Goal: Task Accomplishment & Management: Use online tool/utility

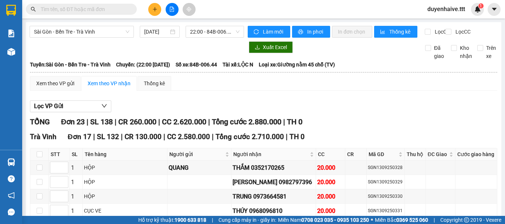
scroll to position [488, 0]
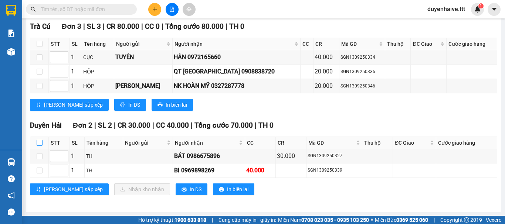
click at [42, 141] on input "checkbox" at bounding box center [40, 143] width 6 height 6
checkbox input "true"
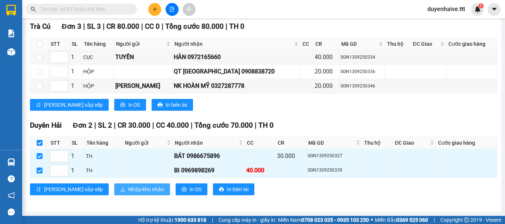
click at [128, 192] on span "Nhập kho nhận" at bounding box center [146, 189] width 36 height 8
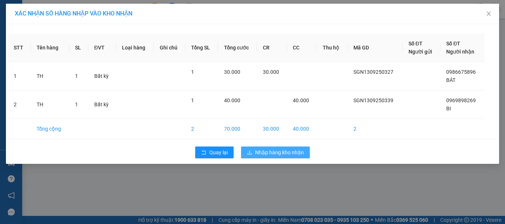
click at [270, 150] on span "Nhập hàng kho nhận" at bounding box center [279, 153] width 49 height 8
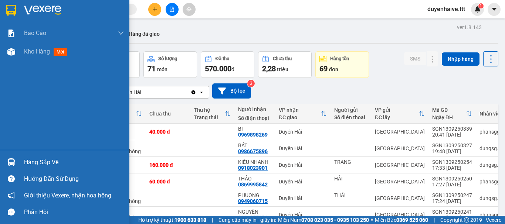
click at [23, 159] on div "Hàng sắp về" at bounding box center [64, 162] width 129 height 17
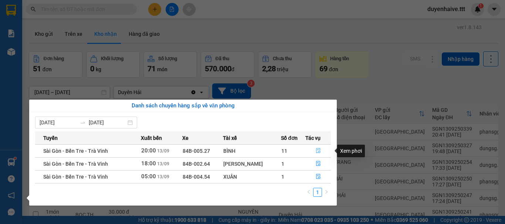
click at [316, 152] on icon "file-done" at bounding box center [318, 150] width 5 height 5
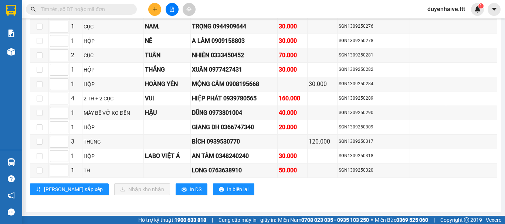
scroll to position [947, 0]
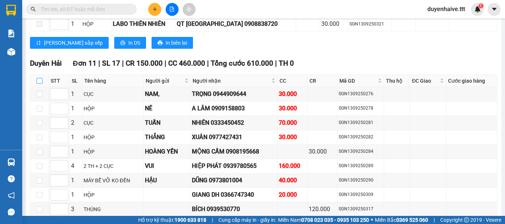
click at [40, 84] on input "checkbox" at bounding box center [40, 81] width 6 height 6
checkbox input "true"
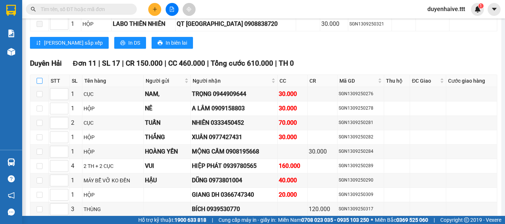
checkbox input "true"
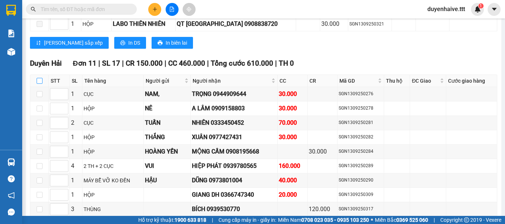
checkbox input "true"
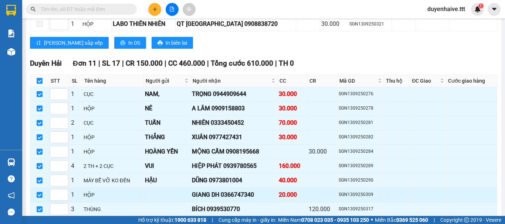
scroll to position [1021, 0]
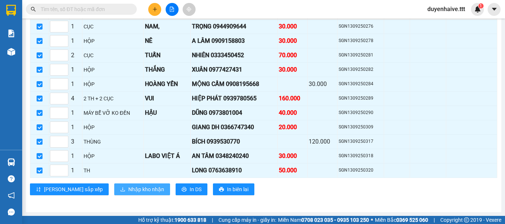
click at [128, 192] on span "Nhập kho nhận" at bounding box center [146, 189] width 36 height 8
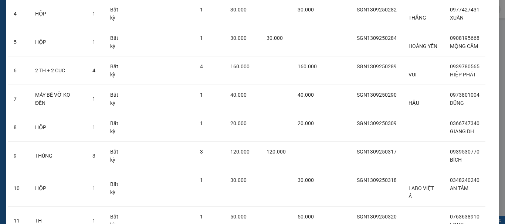
scroll to position [205, 0]
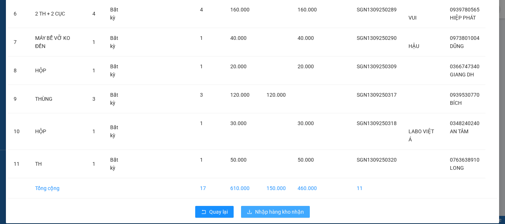
click at [271, 208] on span "Nhập hàng kho nhận" at bounding box center [279, 212] width 49 height 8
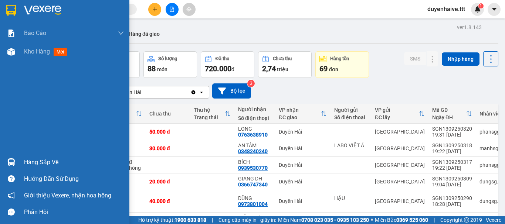
click at [44, 159] on div "Hàng sắp về" at bounding box center [74, 162] width 100 height 11
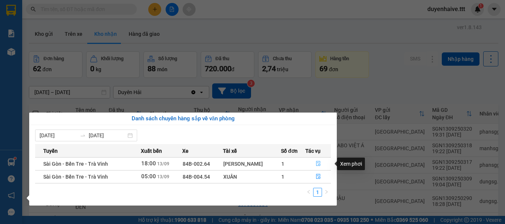
click at [318, 163] on icon "file-done" at bounding box center [318, 163] width 5 height 5
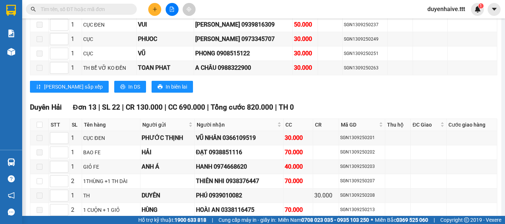
scroll to position [1107, 0]
